Goal: Transaction & Acquisition: Purchase product/service

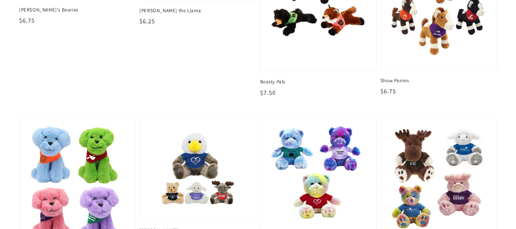
scroll to position [611, 0]
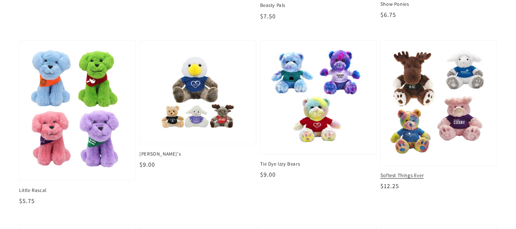
click at [417, 129] on img at bounding box center [439, 102] width 104 height 113
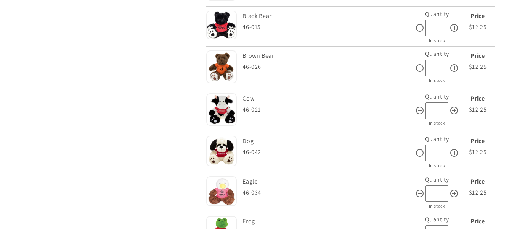
scroll to position [306, 0]
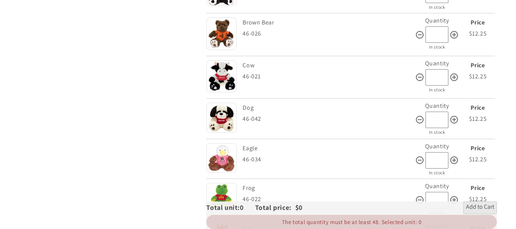
click at [227, 159] on img at bounding box center [221, 158] width 31 height 30
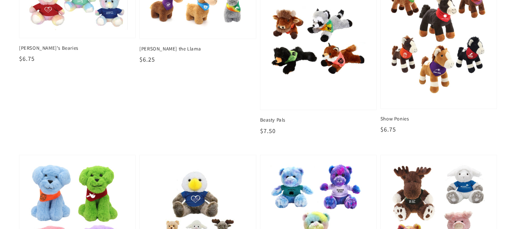
scroll to position [573, 0]
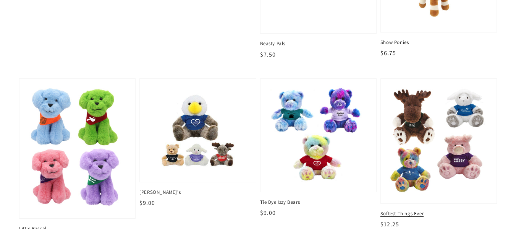
click at [418, 162] on img at bounding box center [439, 140] width 104 height 113
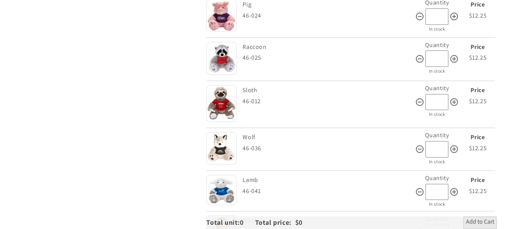
scroll to position [917, 0]
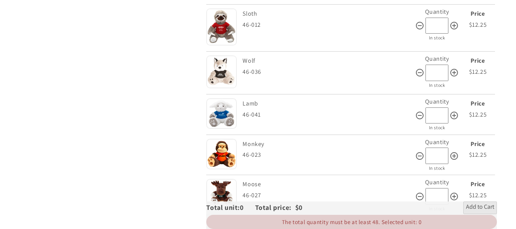
click at [226, 154] on img at bounding box center [221, 154] width 31 height 31
